Goal: Navigation & Orientation: Find specific page/section

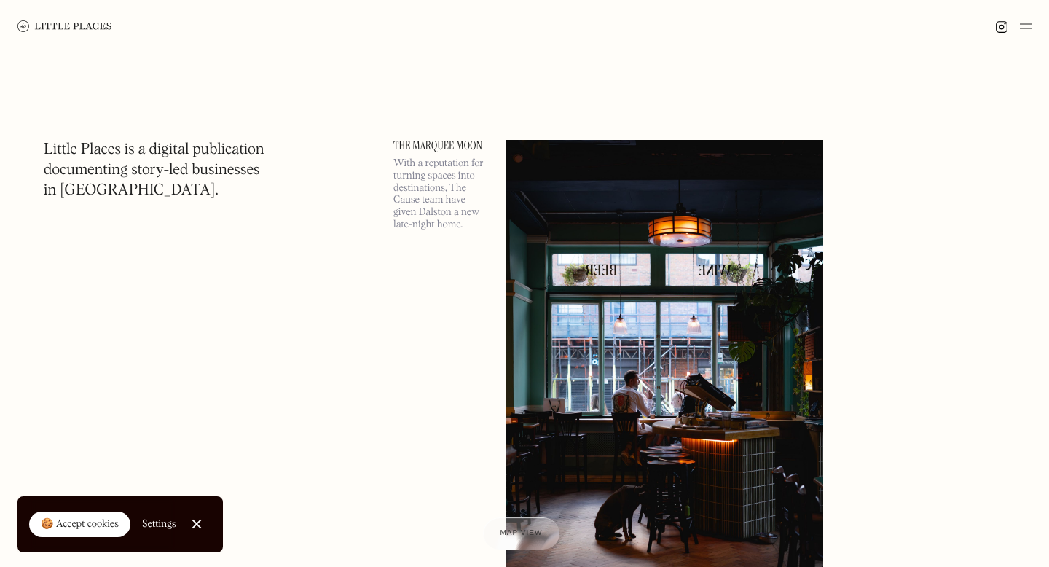
click at [195, 525] on div at bounding box center [196, 523] width 9 height 9
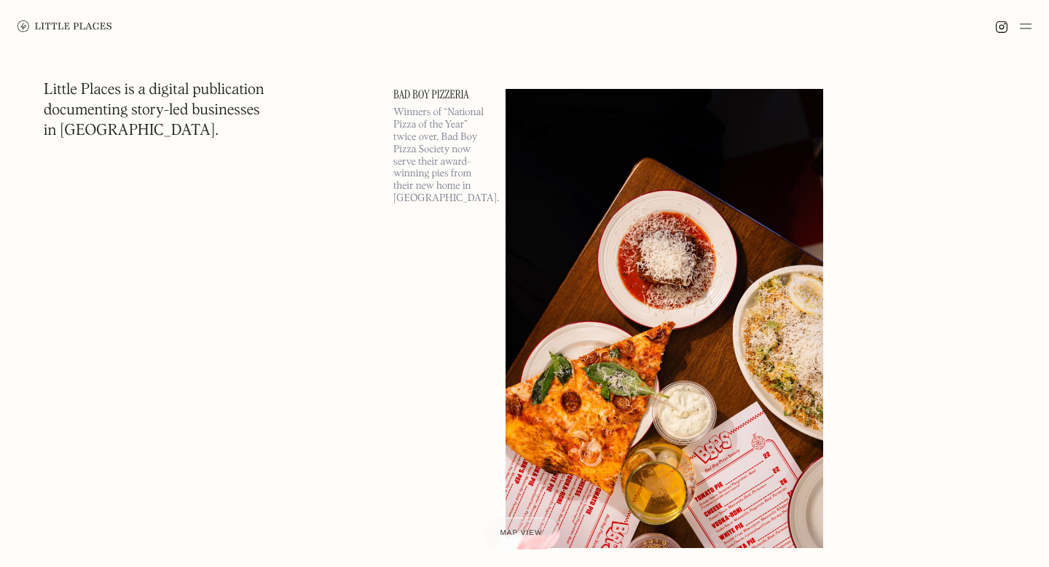
scroll to position [591, 0]
click at [63, 23] on img at bounding box center [64, 26] width 95 height 12
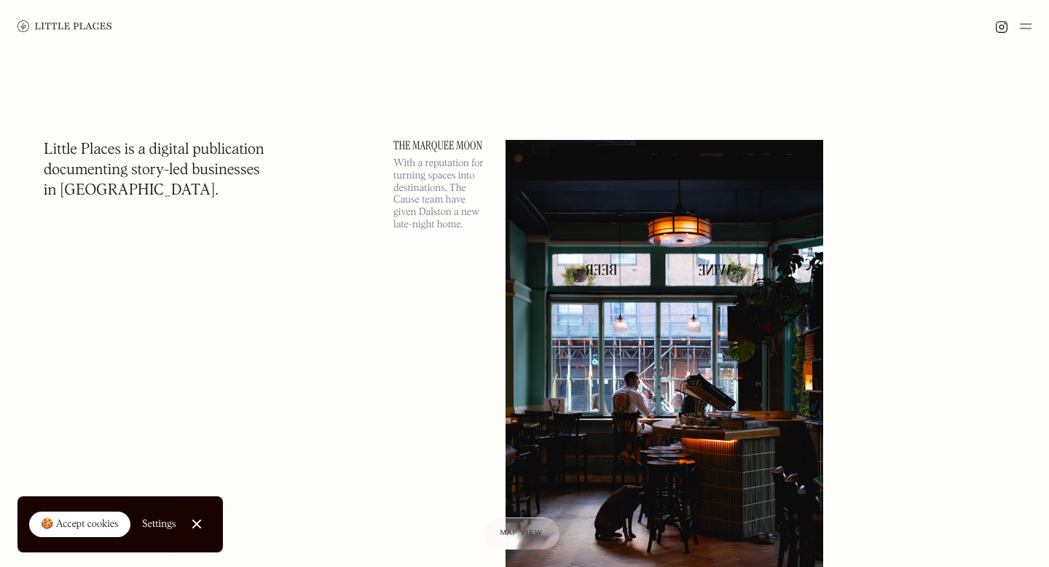
click at [1027, 23] on img at bounding box center [1026, 25] width 12 height 17
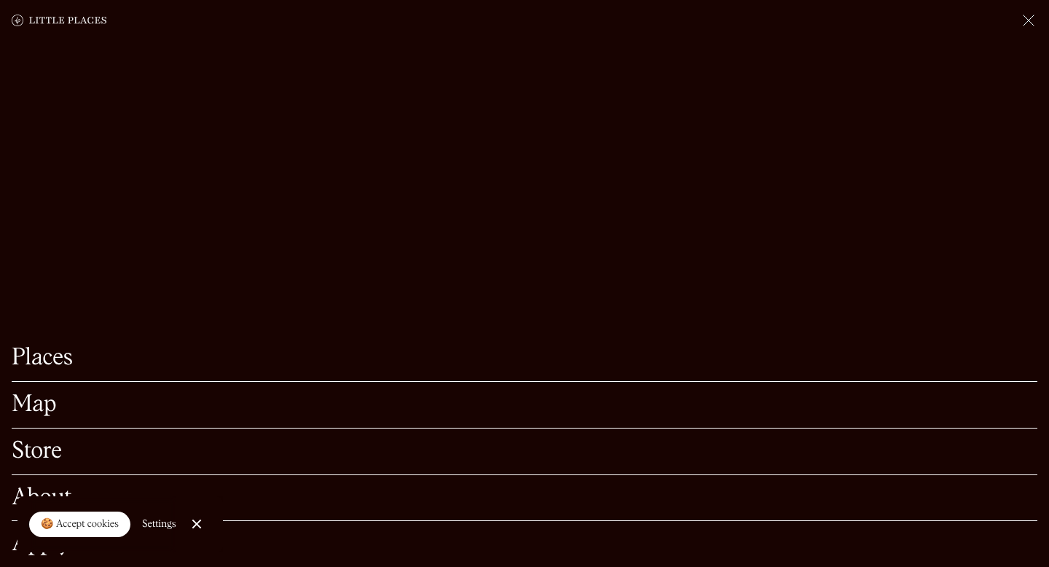
click at [44, 404] on link "Map" at bounding box center [525, 404] width 1026 height 23
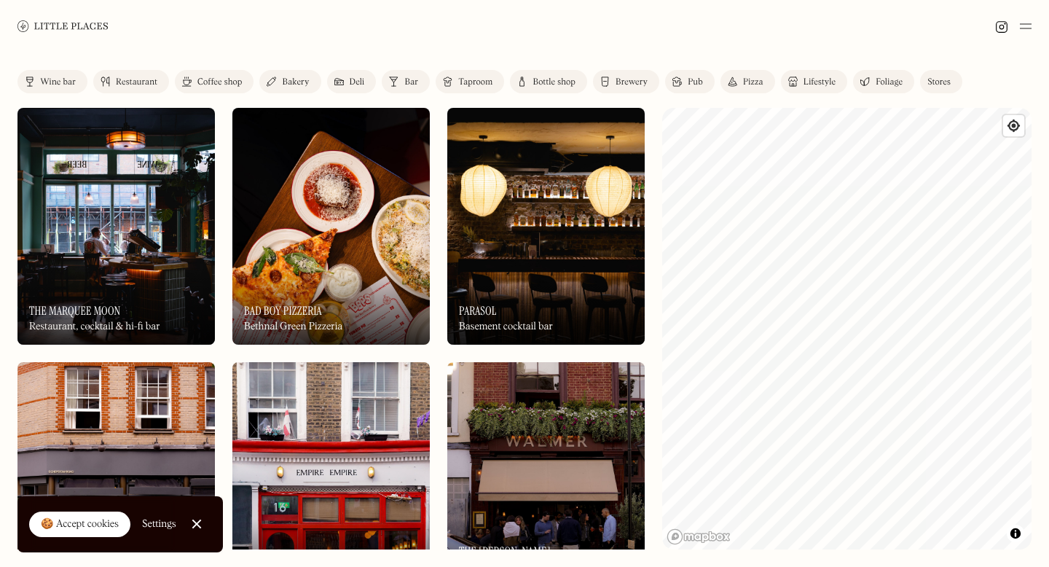
click at [403, 74] on link "Bar" at bounding box center [406, 81] width 48 height 23
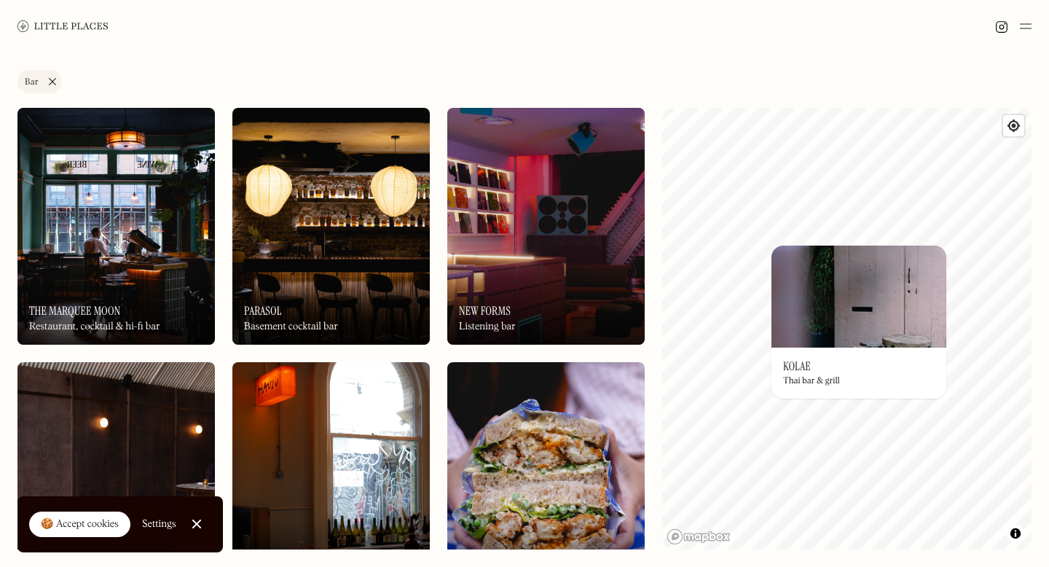
click at [819, 308] on img at bounding box center [859, 297] width 175 height 102
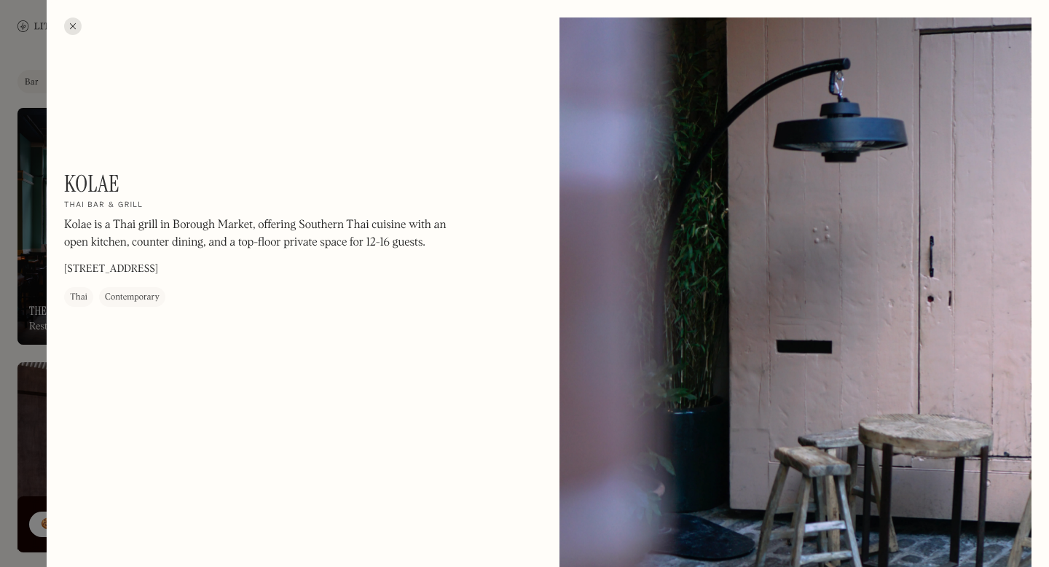
click at [75, 25] on div at bounding box center [72, 25] width 17 height 17
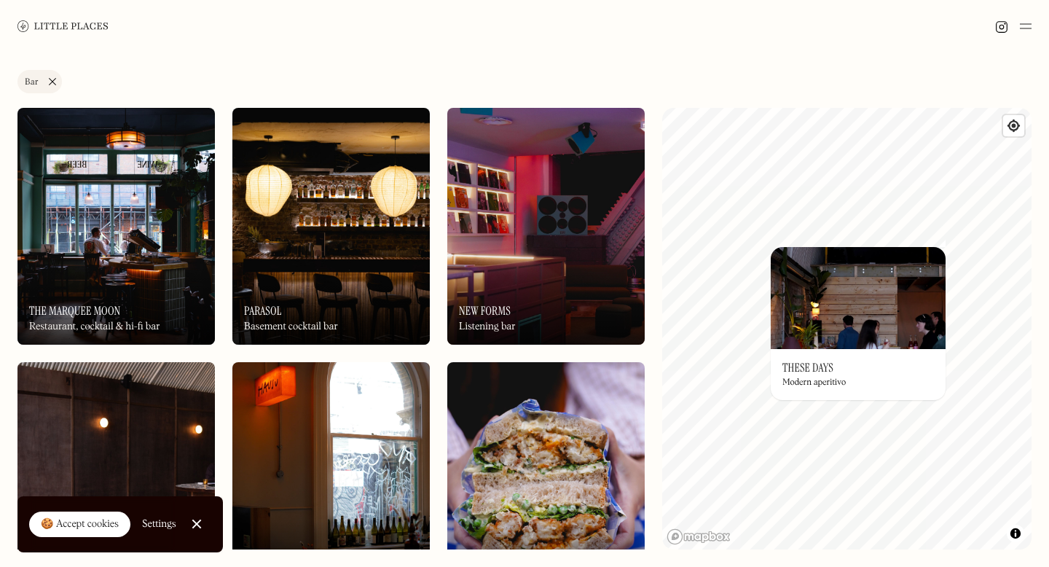
click at [868, 301] on img at bounding box center [858, 298] width 175 height 102
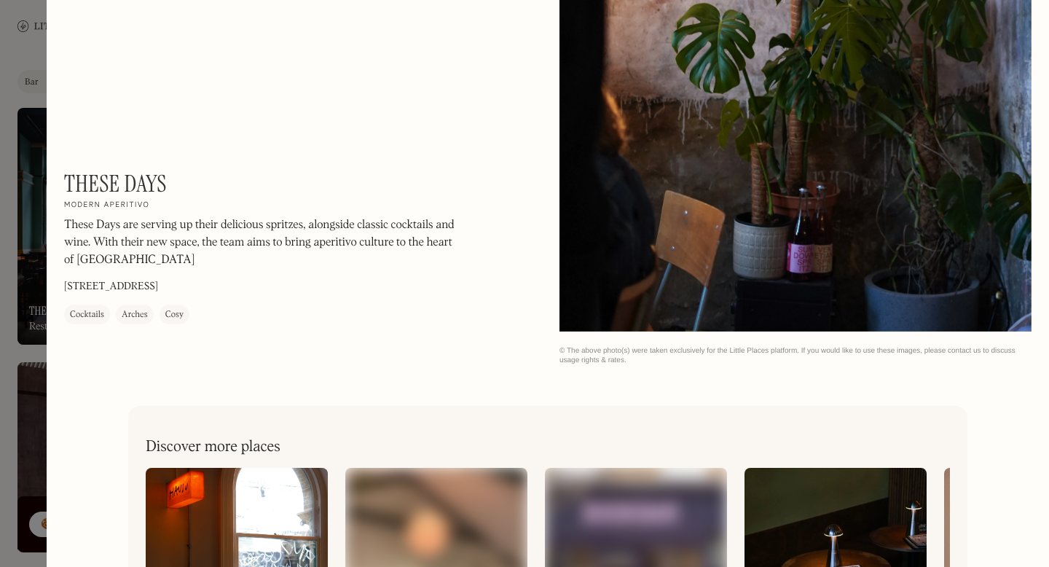
scroll to position [1640, 0]
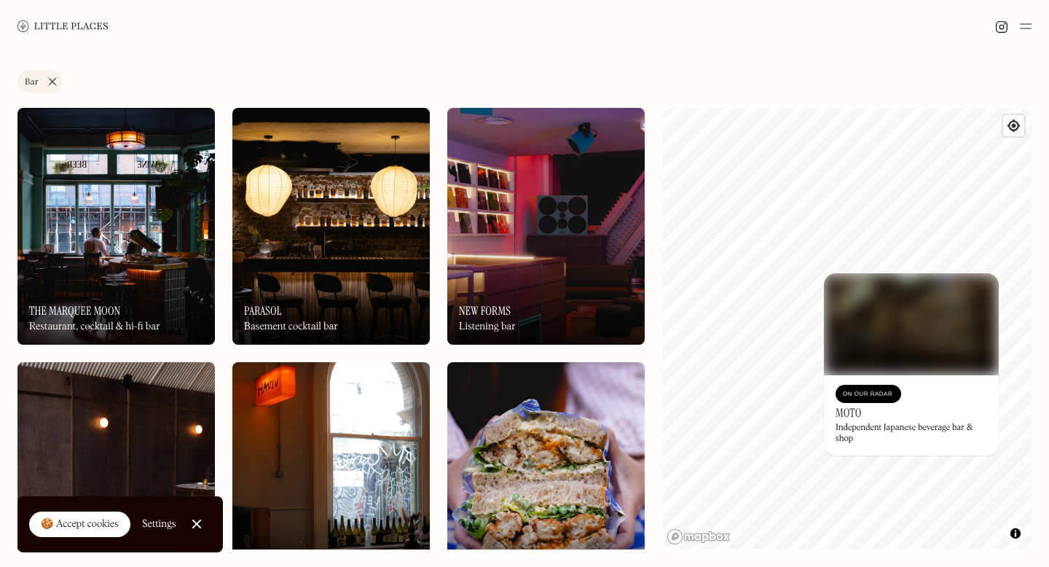
click at [874, 393] on div "On Our Radar" at bounding box center [868, 394] width 51 height 15
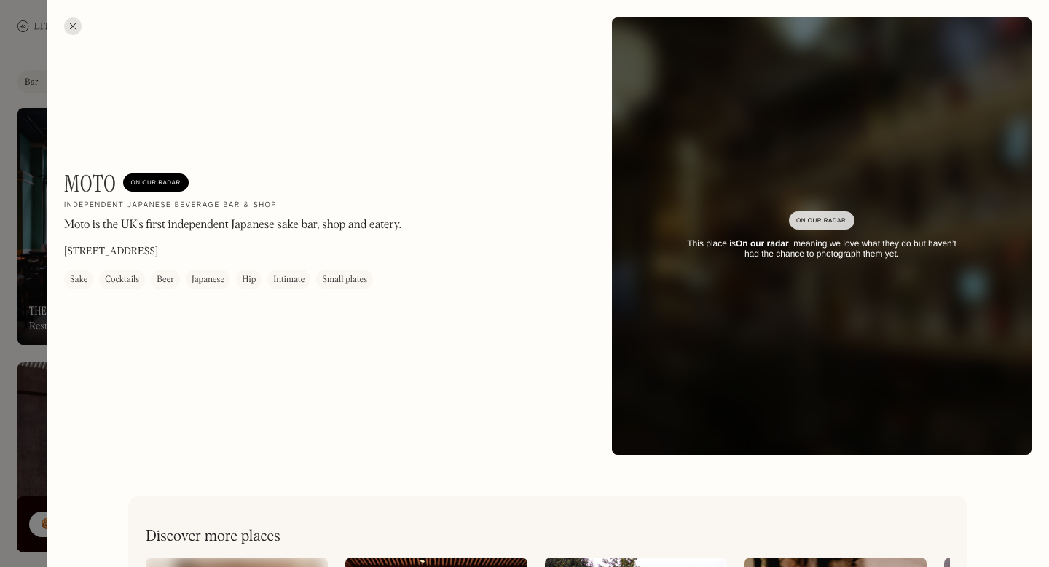
click at [68, 28] on div at bounding box center [72, 25] width 17 height 17
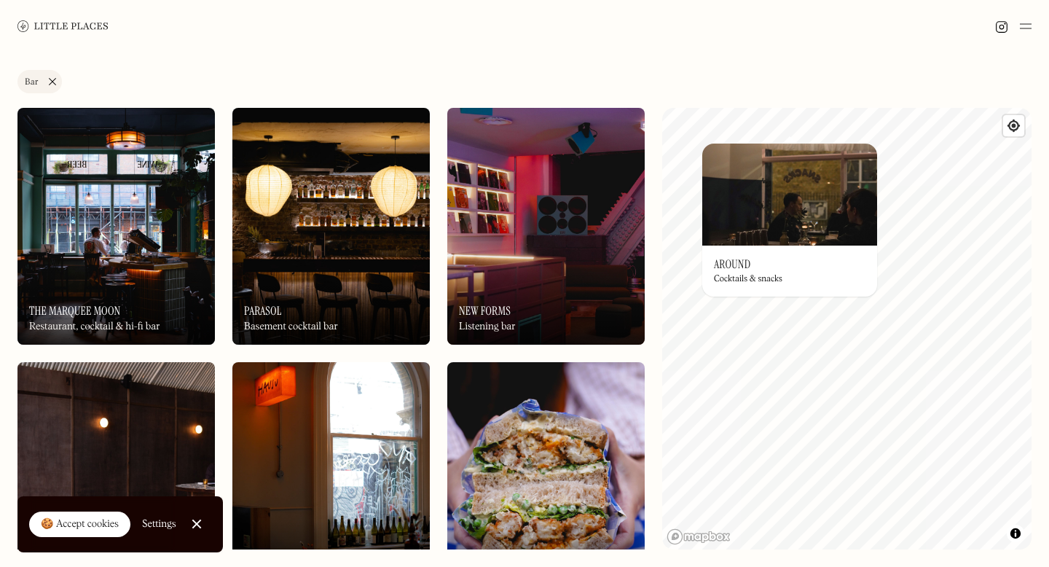
click at [636, 173] on div "Label Bar Wine bar Restaurant Coffee shop Bakery Deli Bar Taproom Bottle shop B…" at bounding box center [524, 309] width 1049 height 514
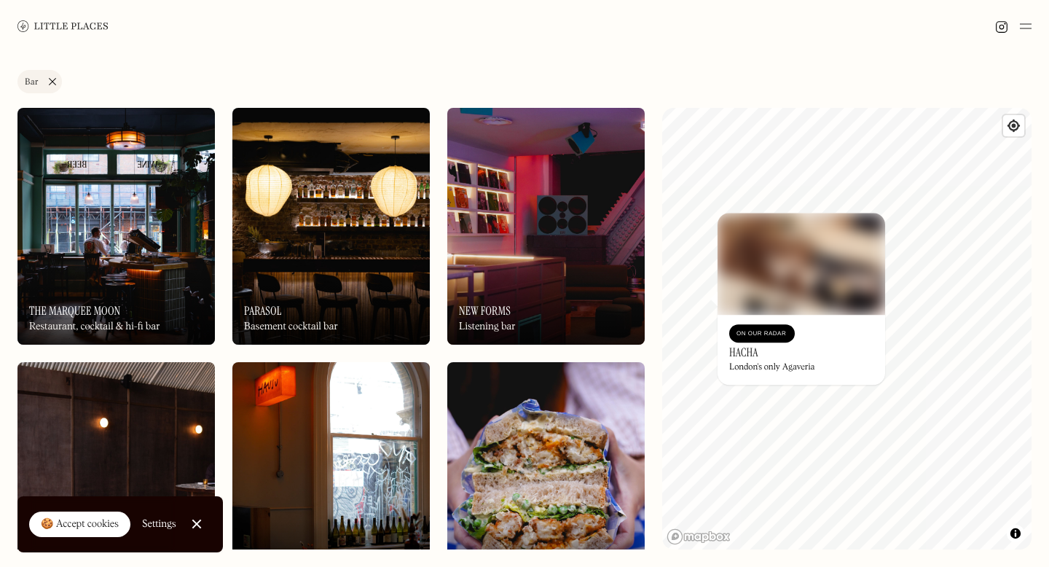
click at [787, 296] on img at bounding box center [802, 264] width 168 height 102
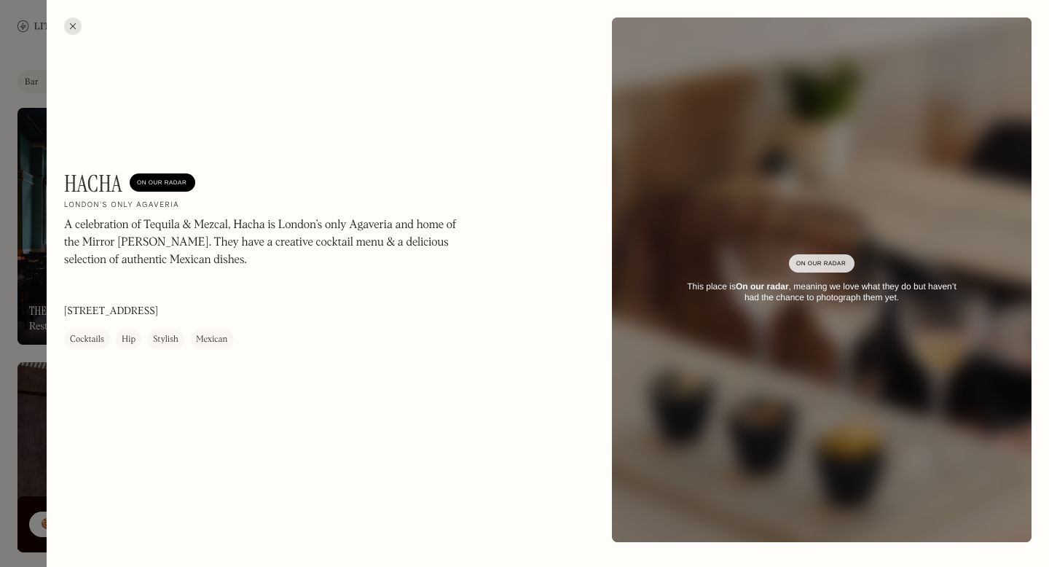
click at [71, 25] on div at bounding box center [72, 25] width 17 height 17
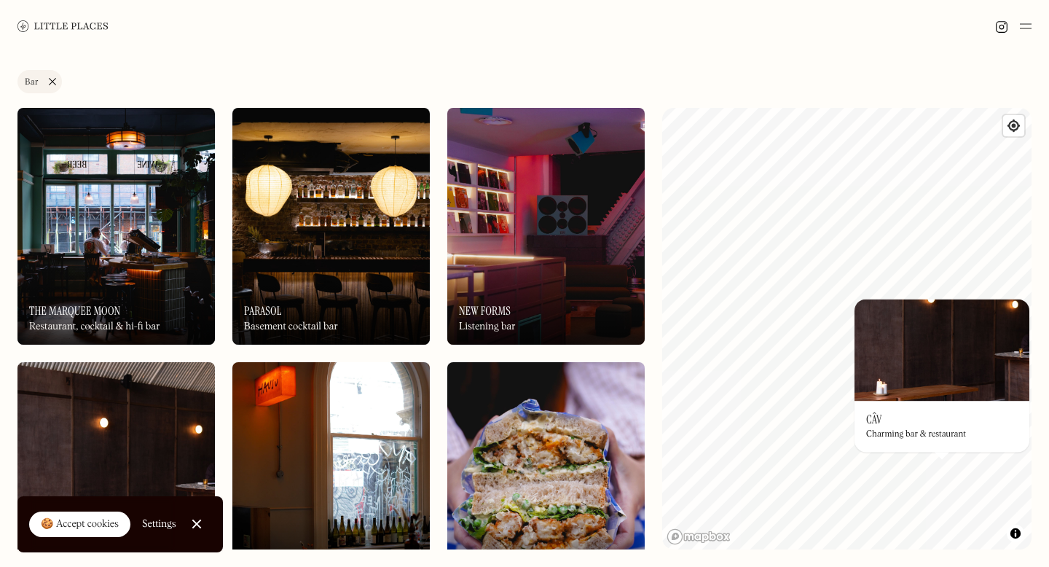
click at [941, 385] on img at bounding box center [942, 350] width 175 height 102
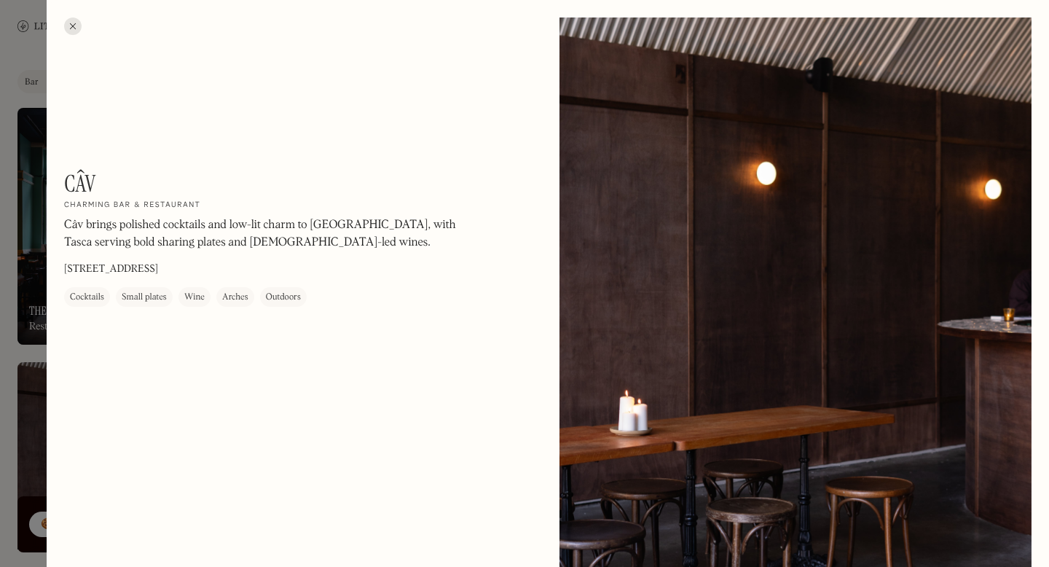
click at [78, 31] on div at bounding box center [72, 25] width 17 height 17
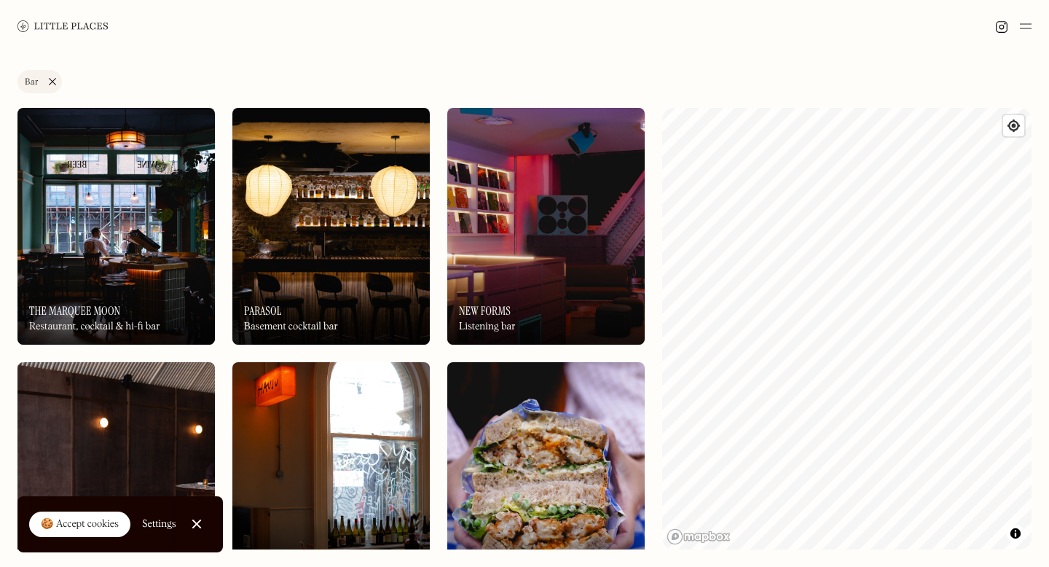
click at [1048, 277] on div "Label Bar Wine bar Restaurant Coffee shop Bakery Deli Bar Taproom Bottle shop B…" at bounding box center [524, 309] width 1049 height 514
click at [613, 532] on div "Label Bar Wine bar Restaurant Coffee shop Bakery Deli Bar Taproom Bottle shop B…" at bounding box center [524, 309] width 1049 height 514
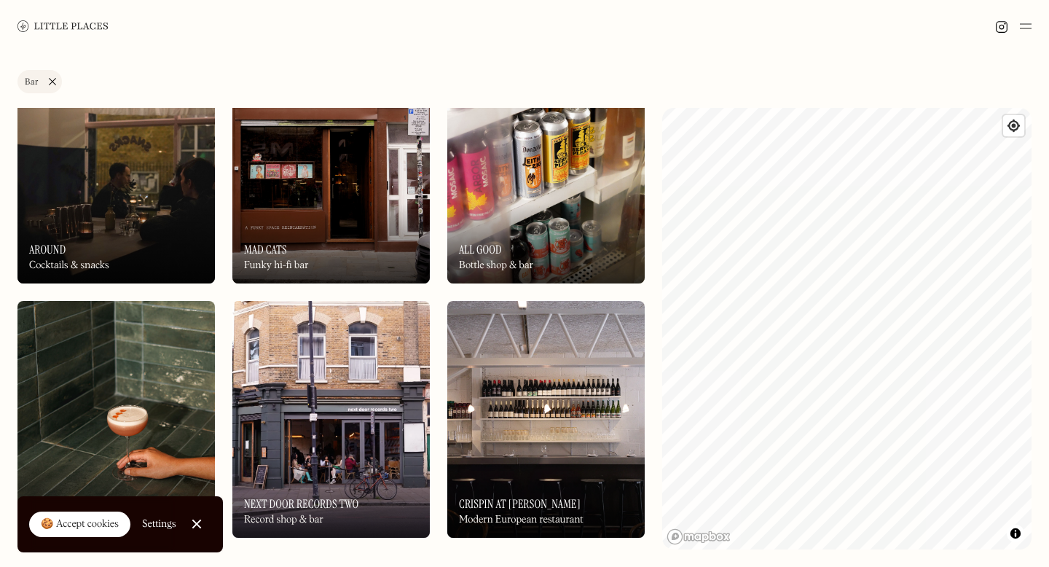
scroll to position [825, 0]
